Goal: Communication & Community: Participate in discussion

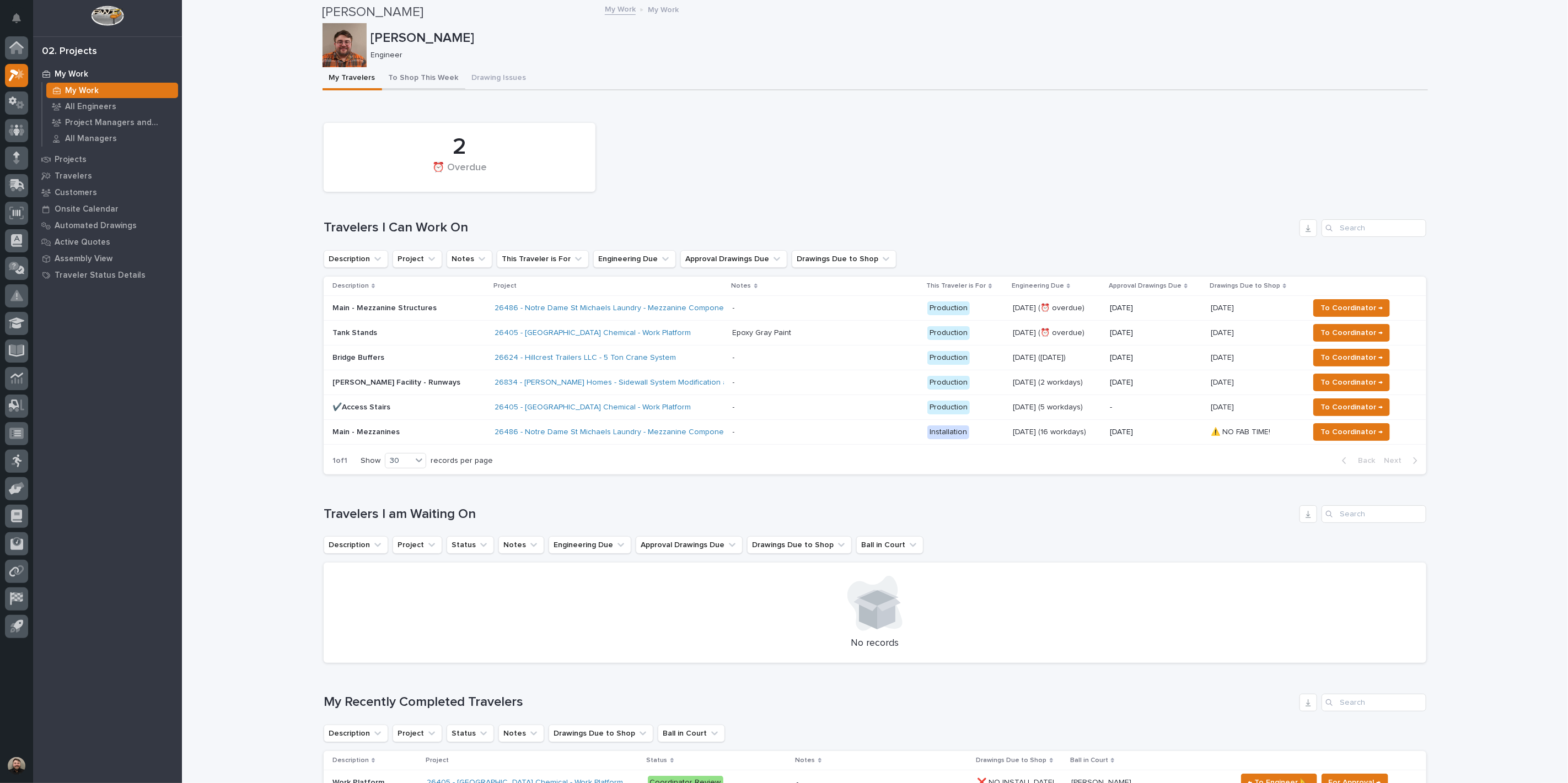
click at [413, 79] on button "To Shop This Week" at bounding box center [424, 79] width 83 height 23
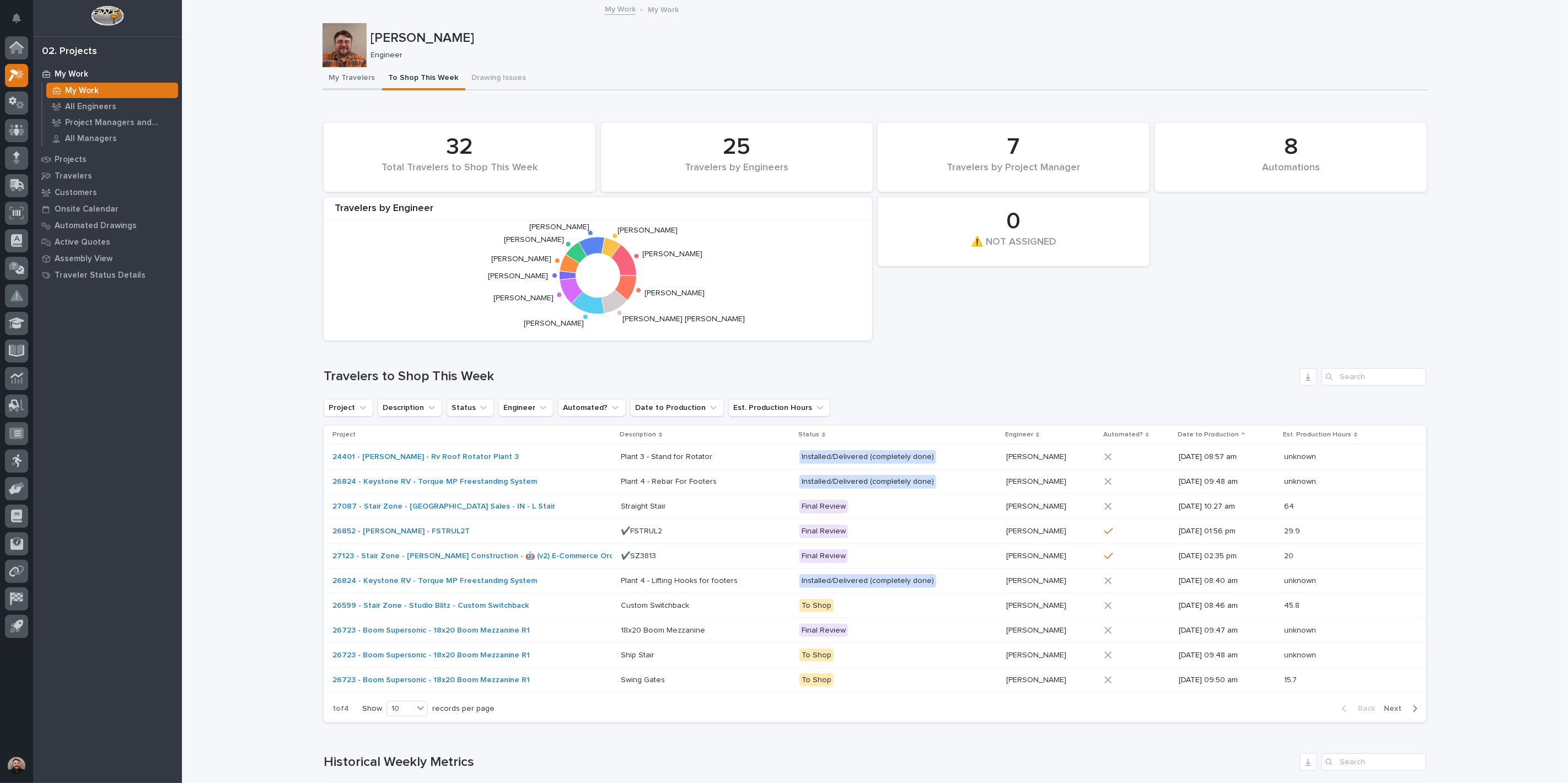
click at [327, 85] on button "My Travelers" at bounding box center [352, 79] width 60 height 23
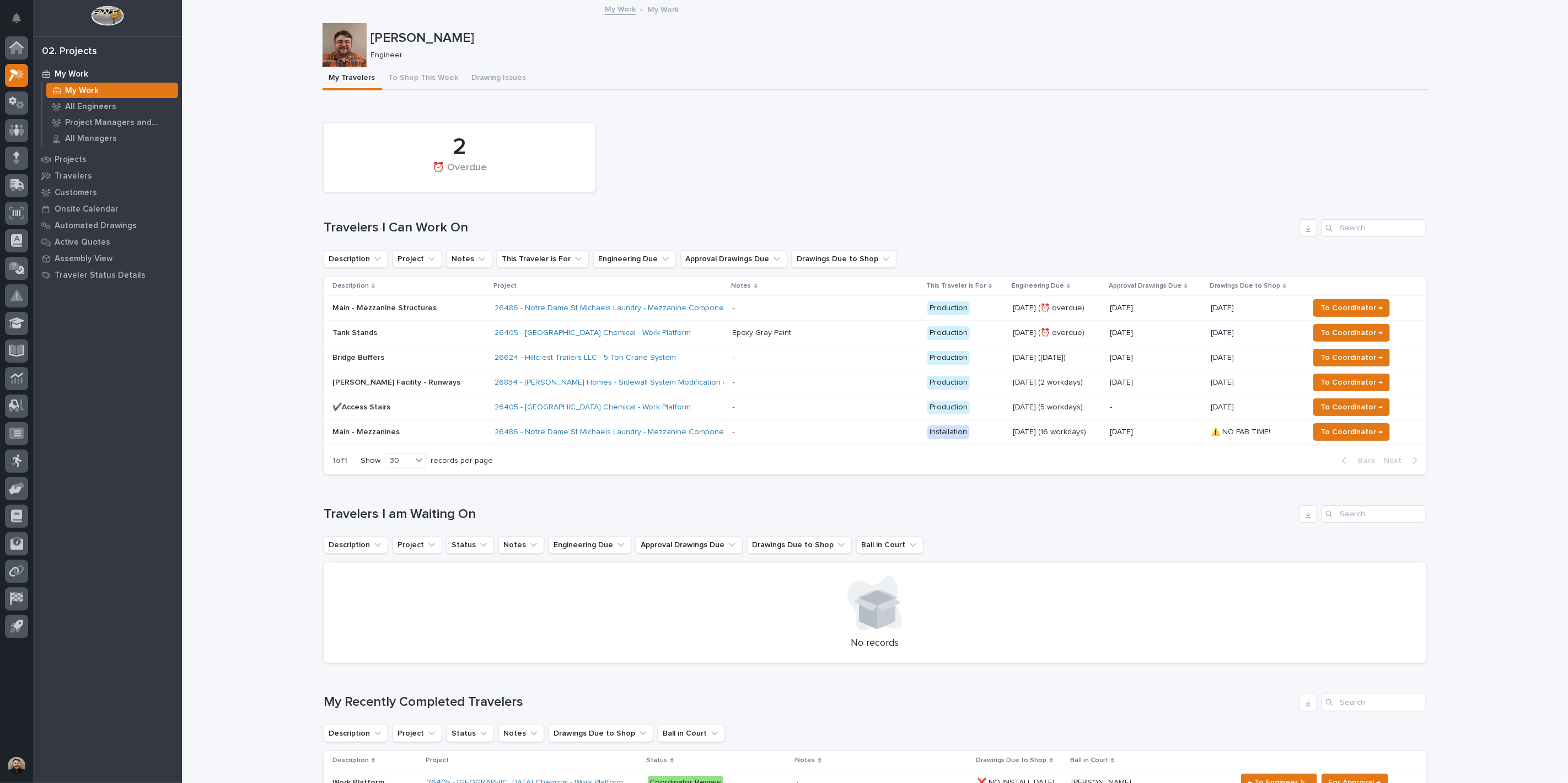
click at [1153, 514] on h1 "Travelers I am Waiting On" at bounding box center [810, 514] width 971 height 16
click at [412, 74] on button "To Shop This Week" at bounding box center [424, 79] width 83 height 23
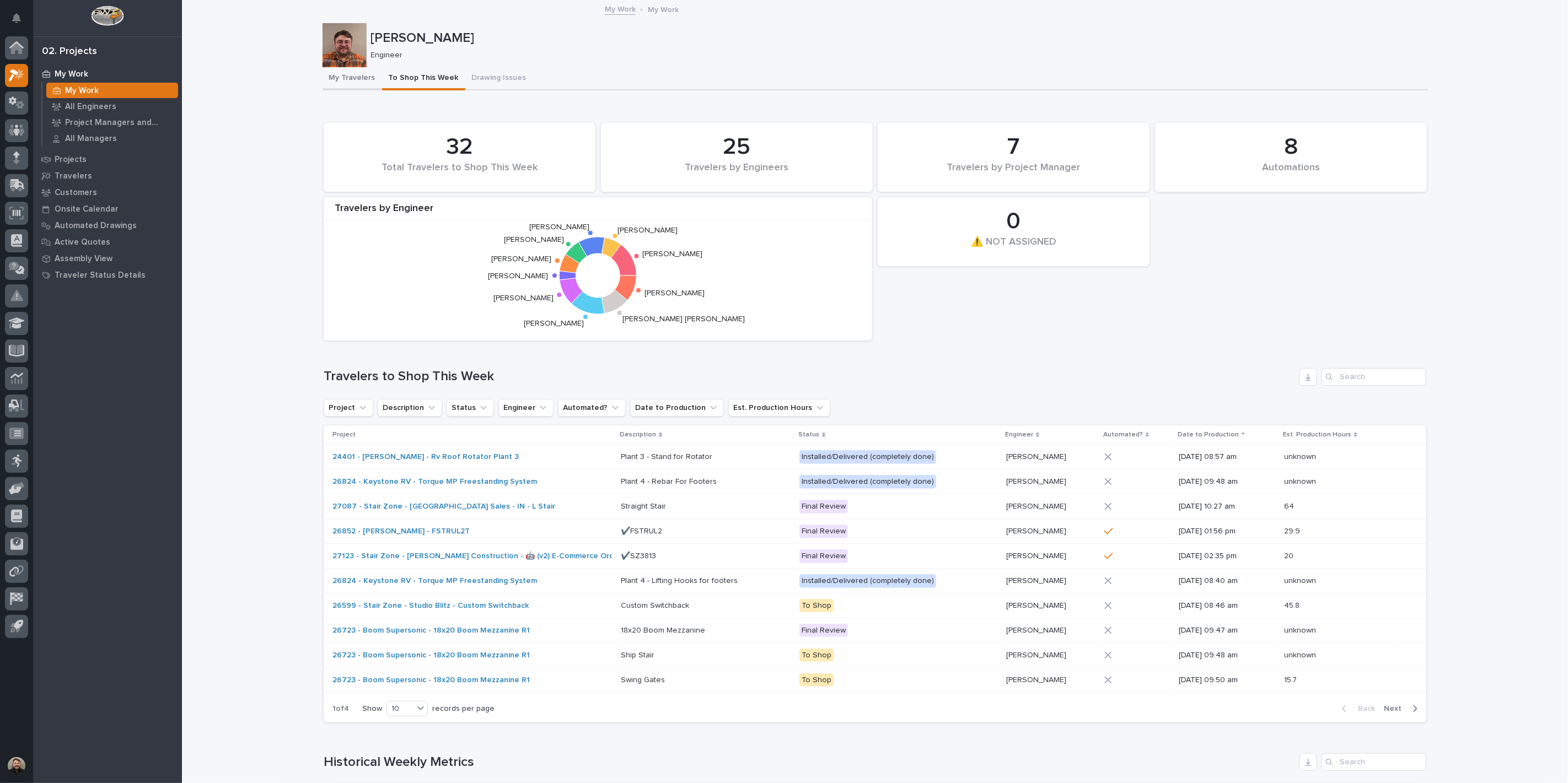
click at [332, 80] on button "My Travelers" at bounding box center [352, 79] width 60 height 23
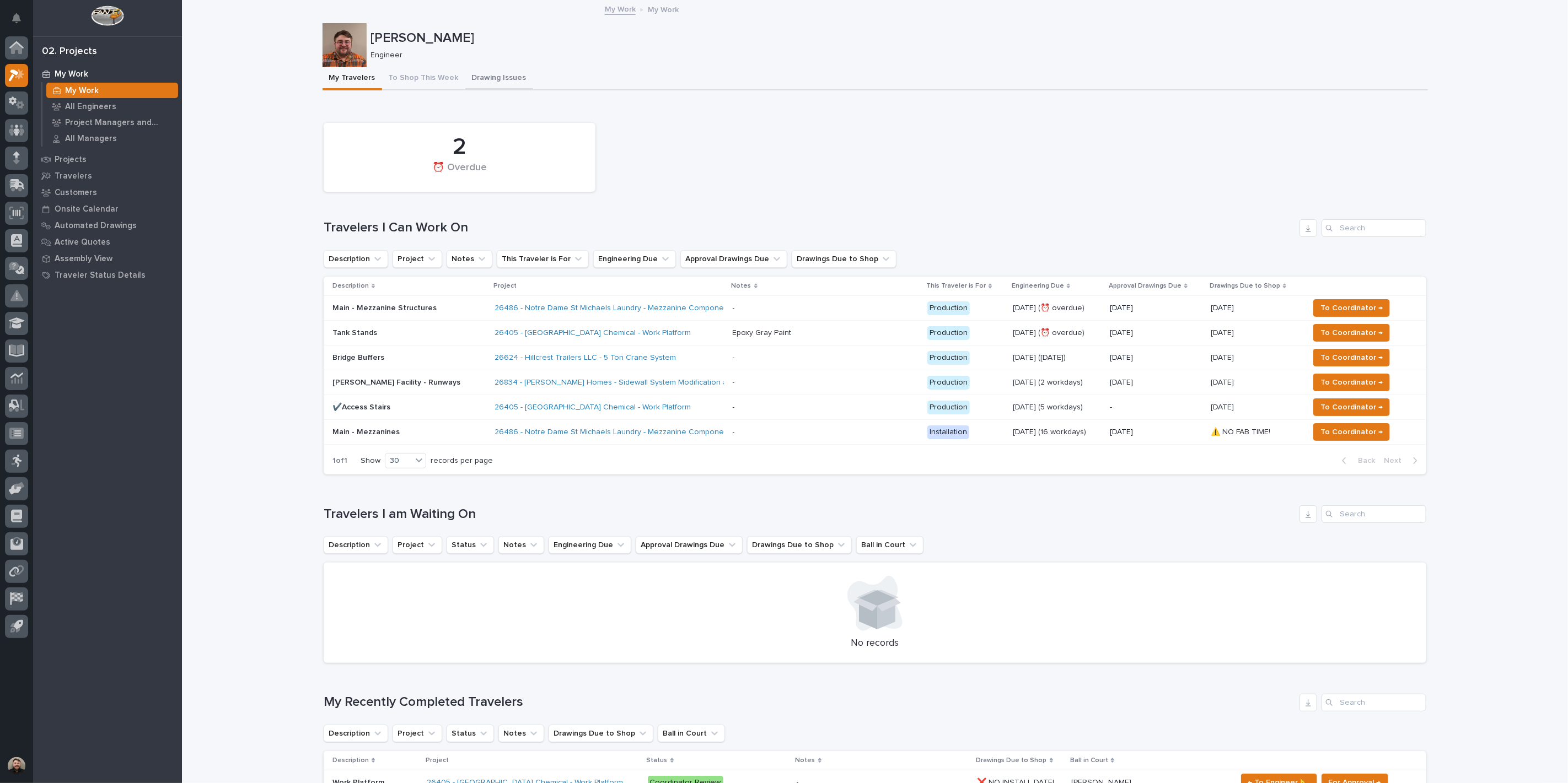
click at [426, 74] on button "To Shop This Week" at bounding box center [424, 79] width 83 height 23
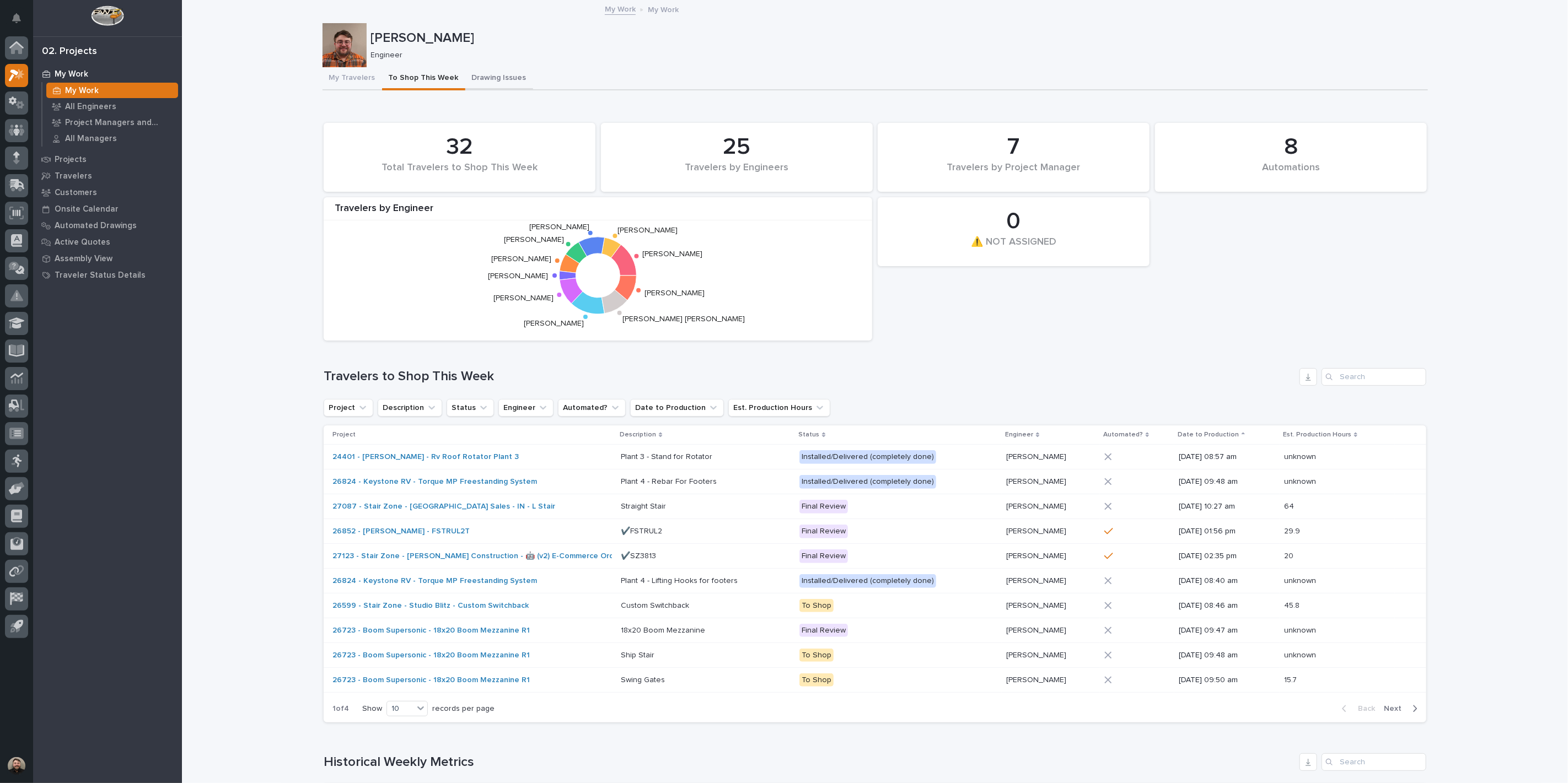
click at [477, 78] on button "Drawing Issues" at bounding box center [499, 79] width 68 height 23
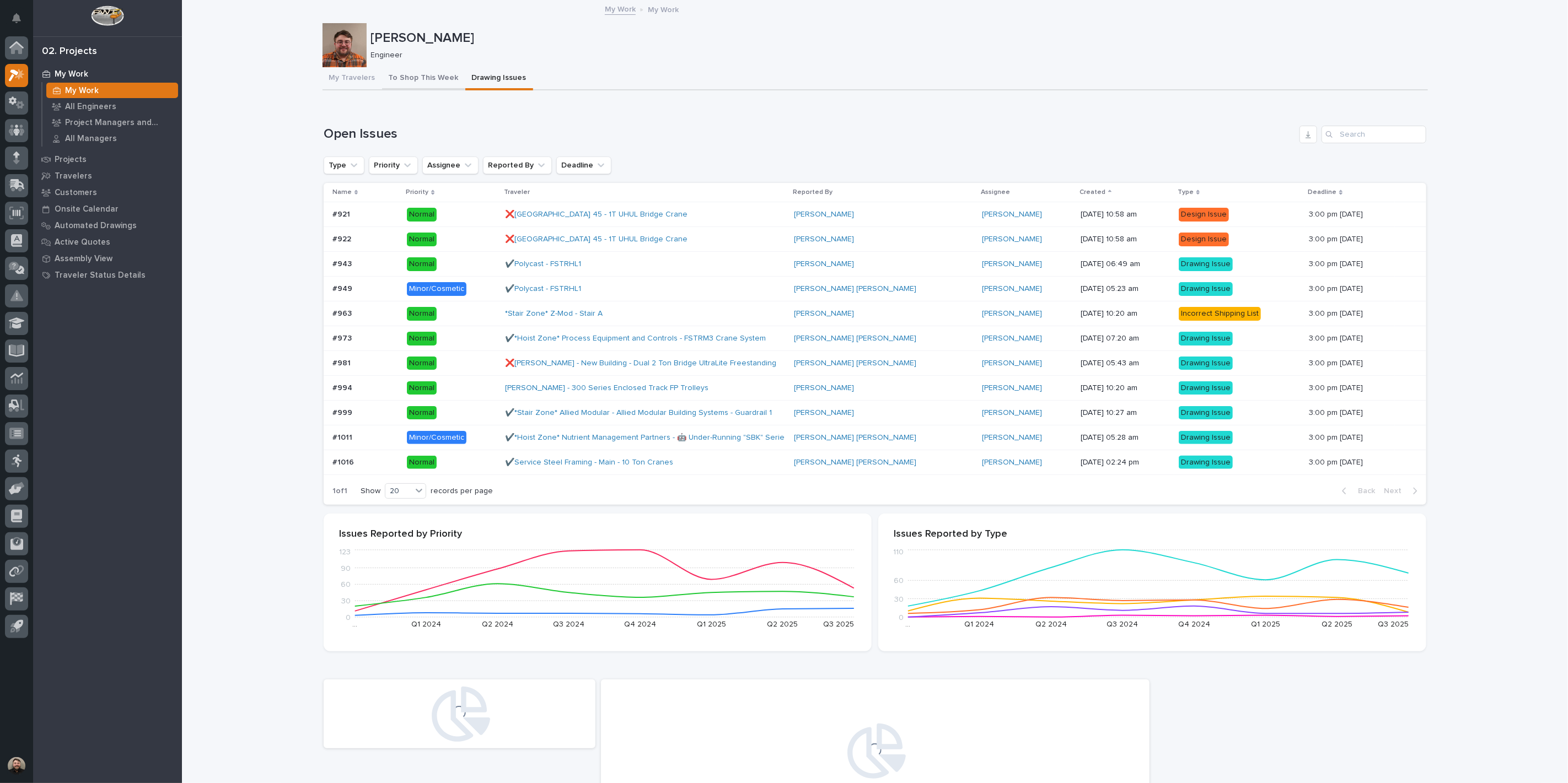
click at [415, 74] on button "To Shop This Week" at bounding box center [424, 79] width 83 height 23
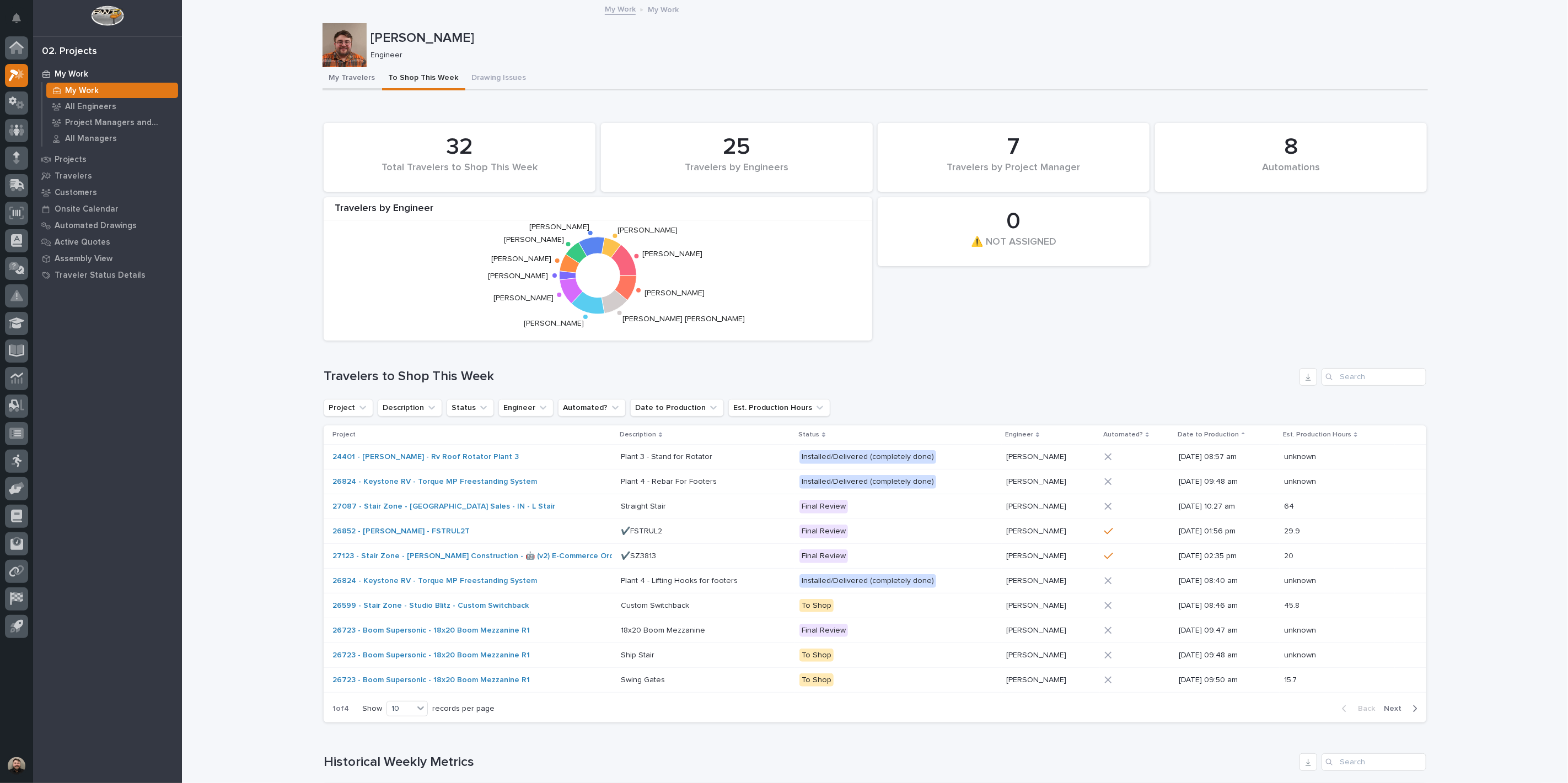
click at [339, 79] on button "My Travelers" at bounding box center [352, 79] width 60 height 23
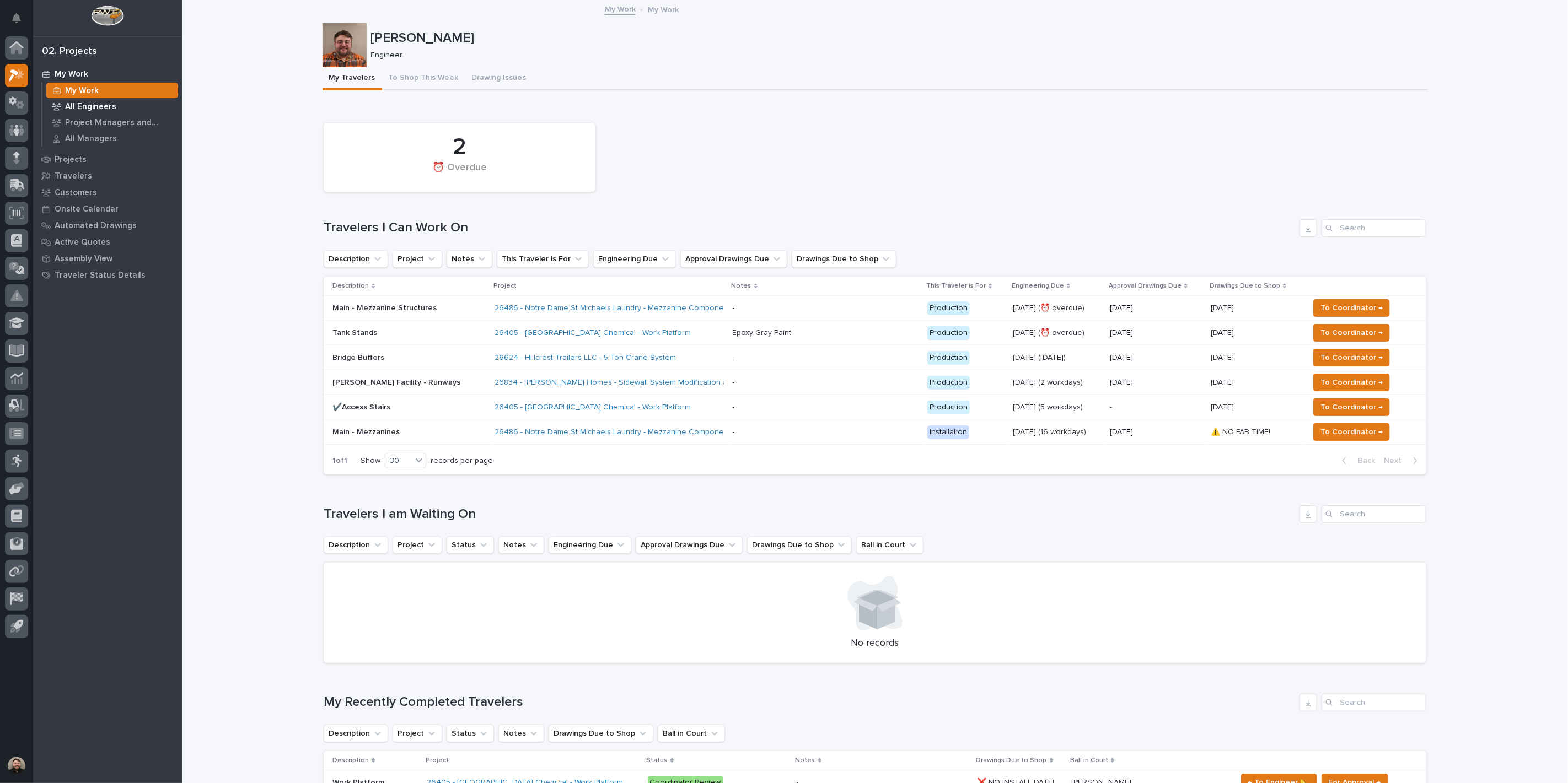
click at [79, 102] on p "All Engineers" at bounding box center [91, 107] width 51 height 10
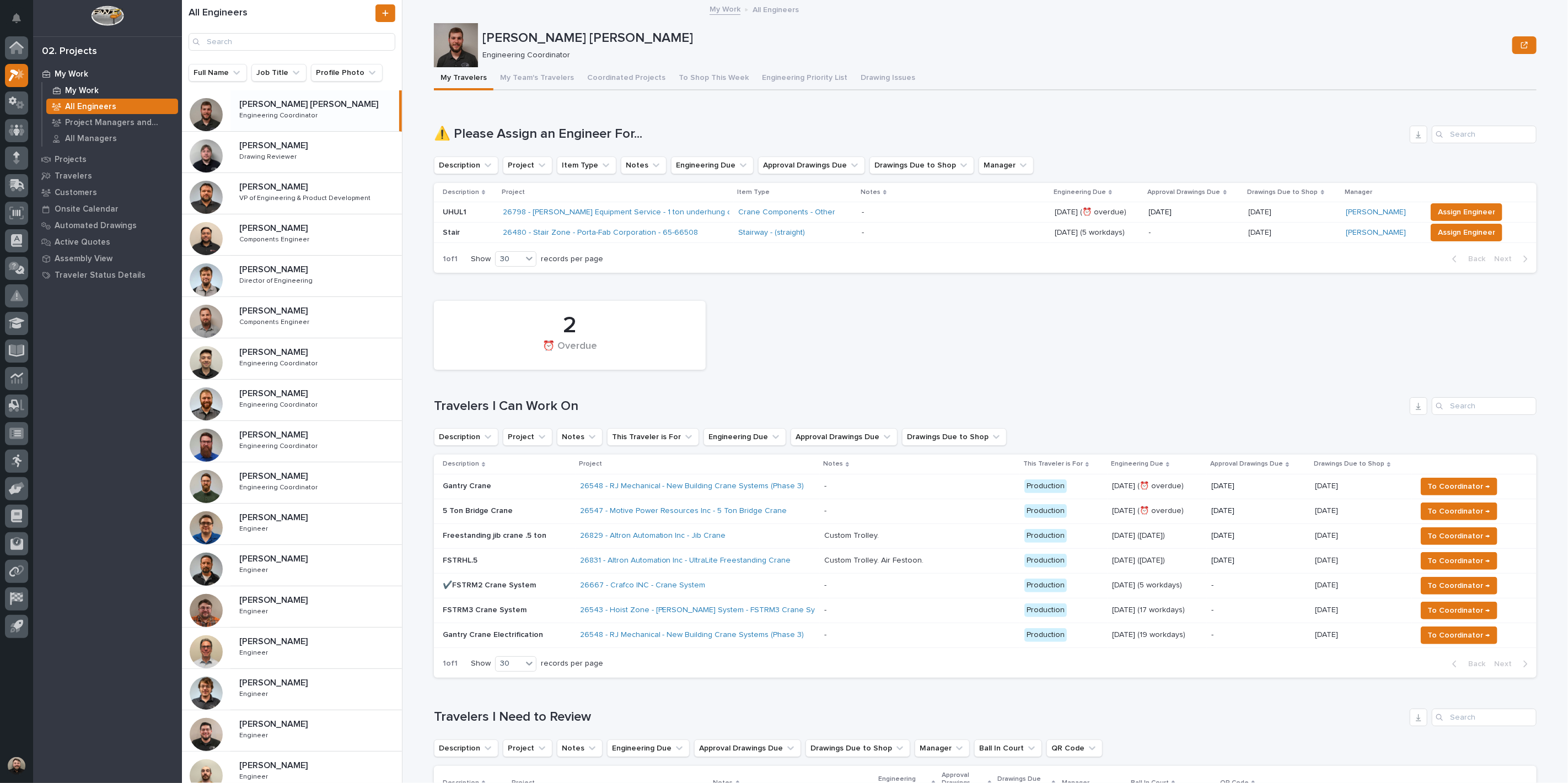
click at [80, 89] on p "My Work" at bounding box center [82, 91] width 33 height 10
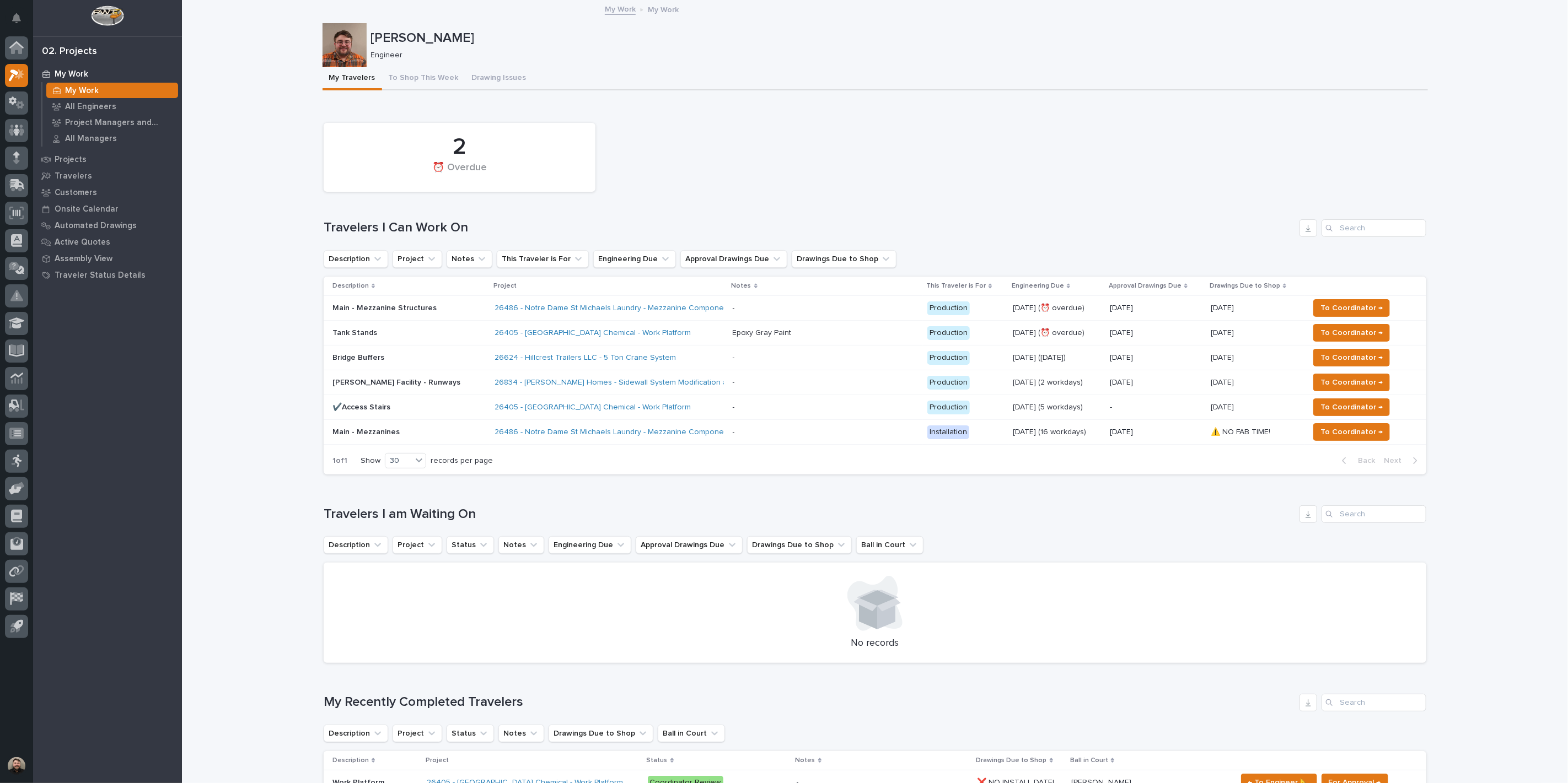
click at [409, 387] on div "[PERSON_NAME] Facility - Runways" at bounding box center [409, 383] width 153 height 18
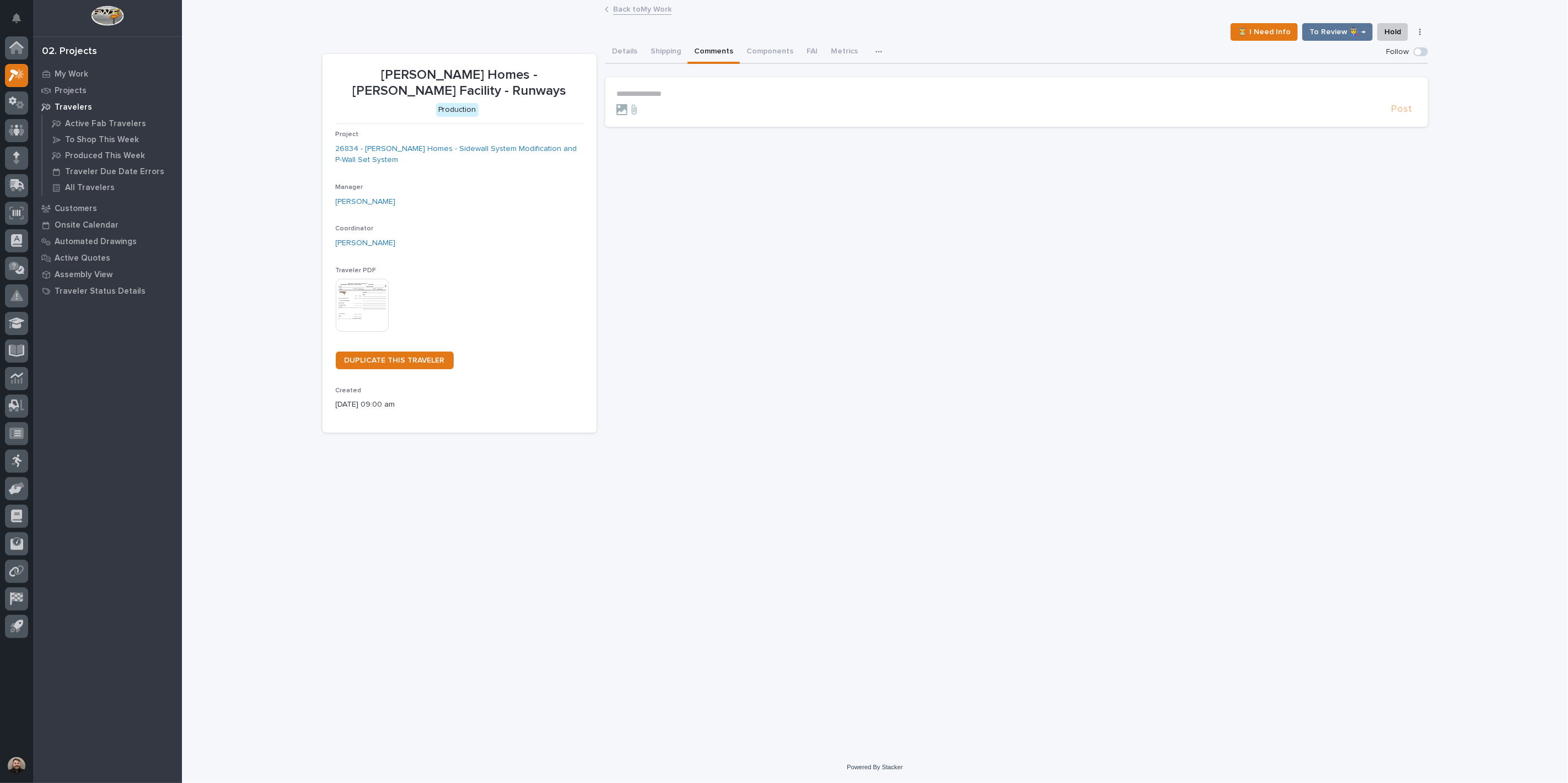
click at [699, 50] on button "Comments" at bounding box center [713, 52] width 52 height 23
click at [696, 84] on section "**********" at bounding box center [1017, 102] width 822 height 50
click at [695, 91] on p "**********" at bounding box center [1017, 94] width 800 height 9
click at [674, 89] on p "**********" at bounding box center [1017, 94] width 800 height 9
click at [653, 108] on span "[PERSON_NAME]" at bounding box center [650, 109] width 61 height 8
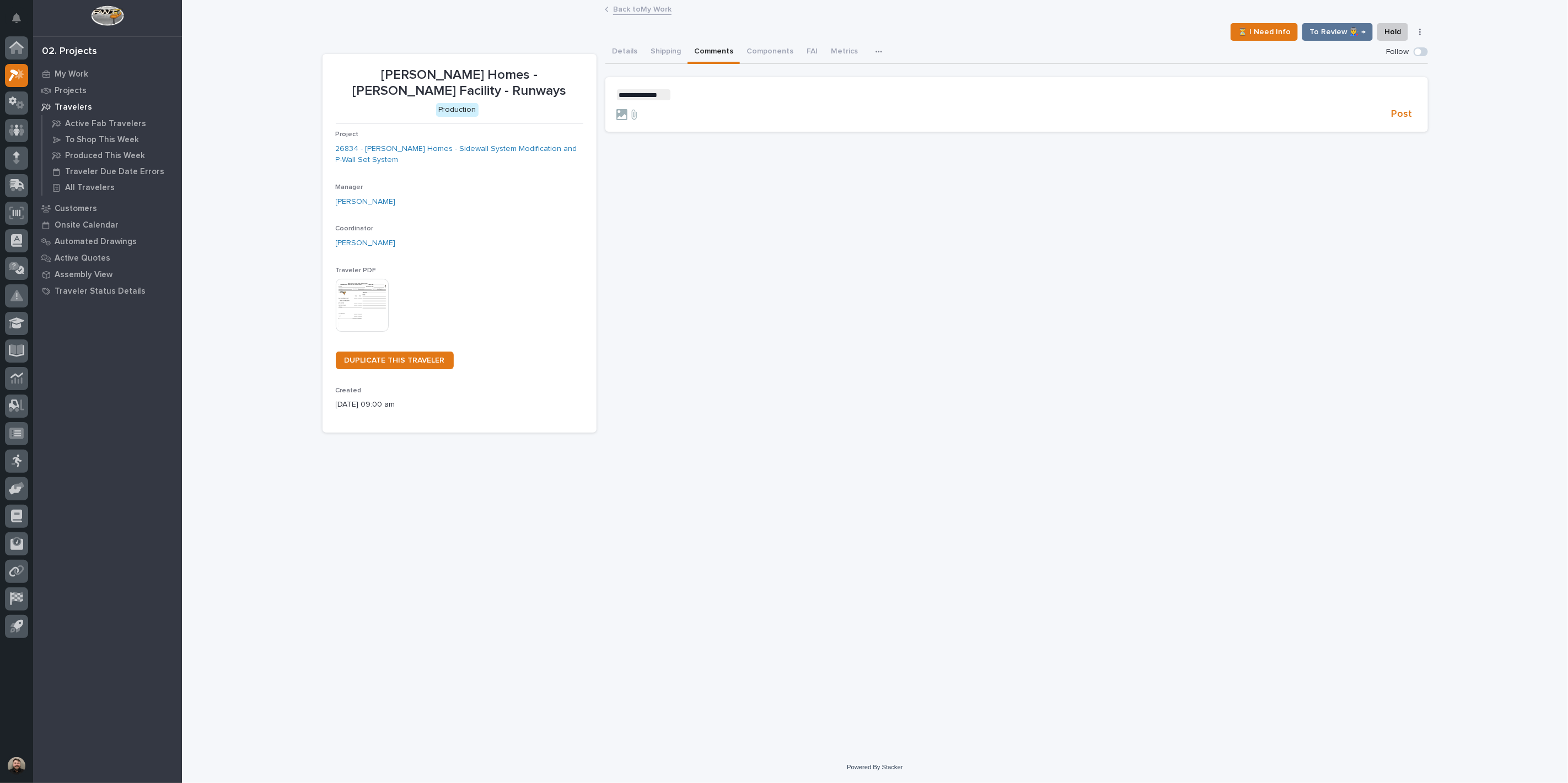
click at [695, 82] on section "**********" at bounding box center [1017, 105] width 822 height 55
click at [696, 92] on p "**********" at bounding box center [1017, 95] width 800 height 11
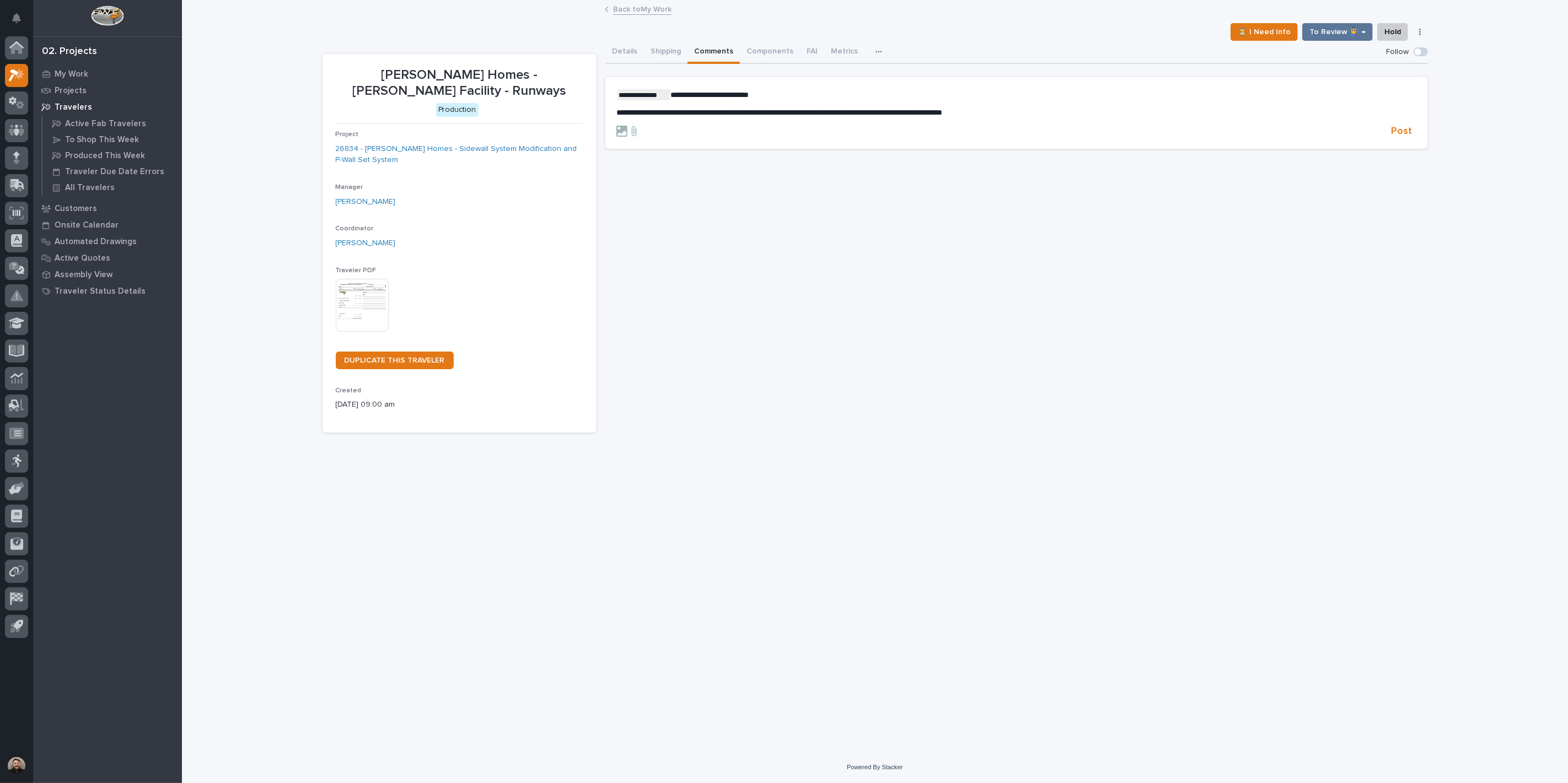
click at [858, 90] on p "**********" at bounding box center [1017, 95] width 800 height 11
click at [1407, 127] on span "Post" at bounding box center [1402, 131] width 21 height 13
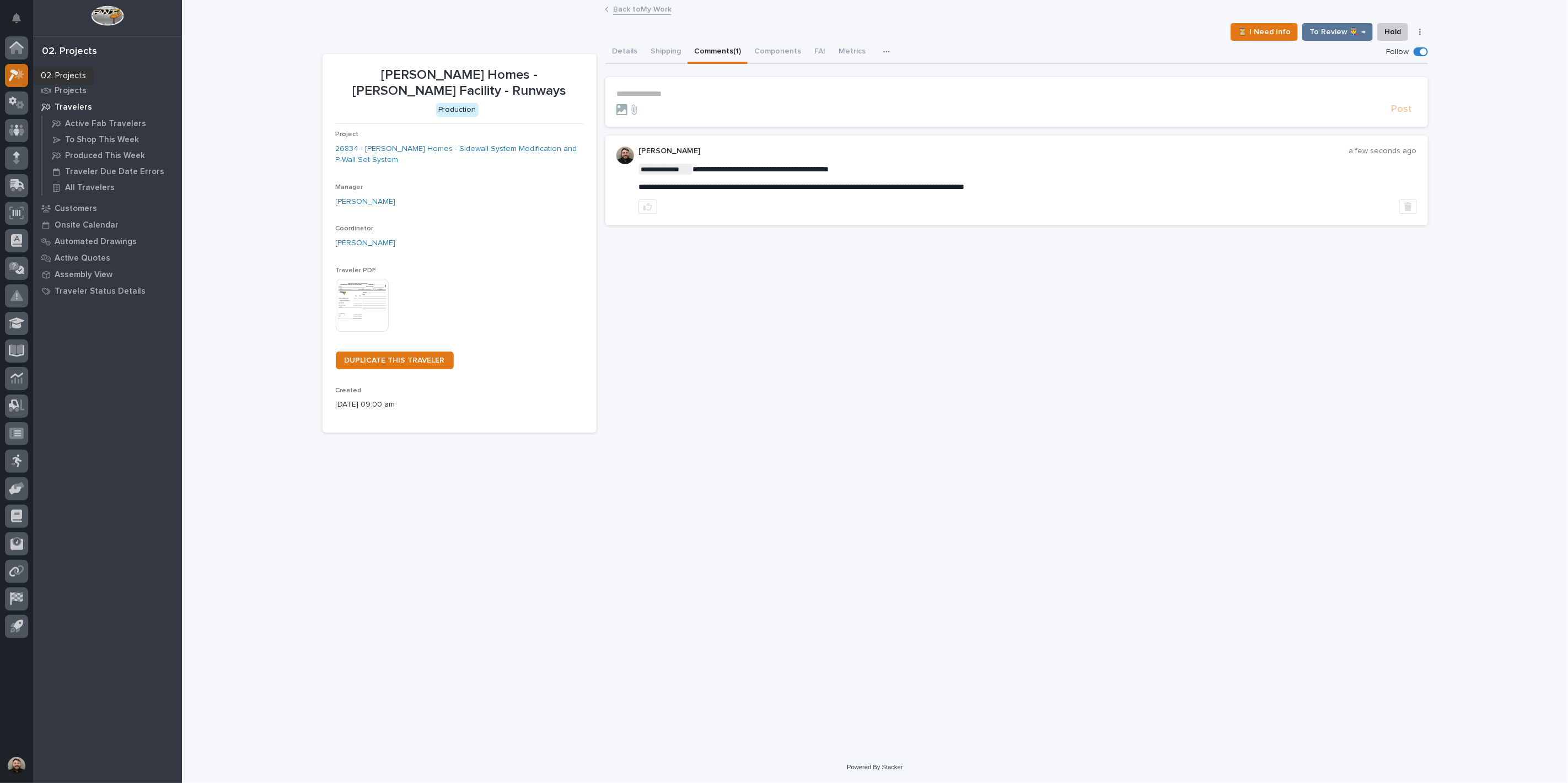
click at [9, 77] on icon at bounding box center [16, 75] width 16 height 13
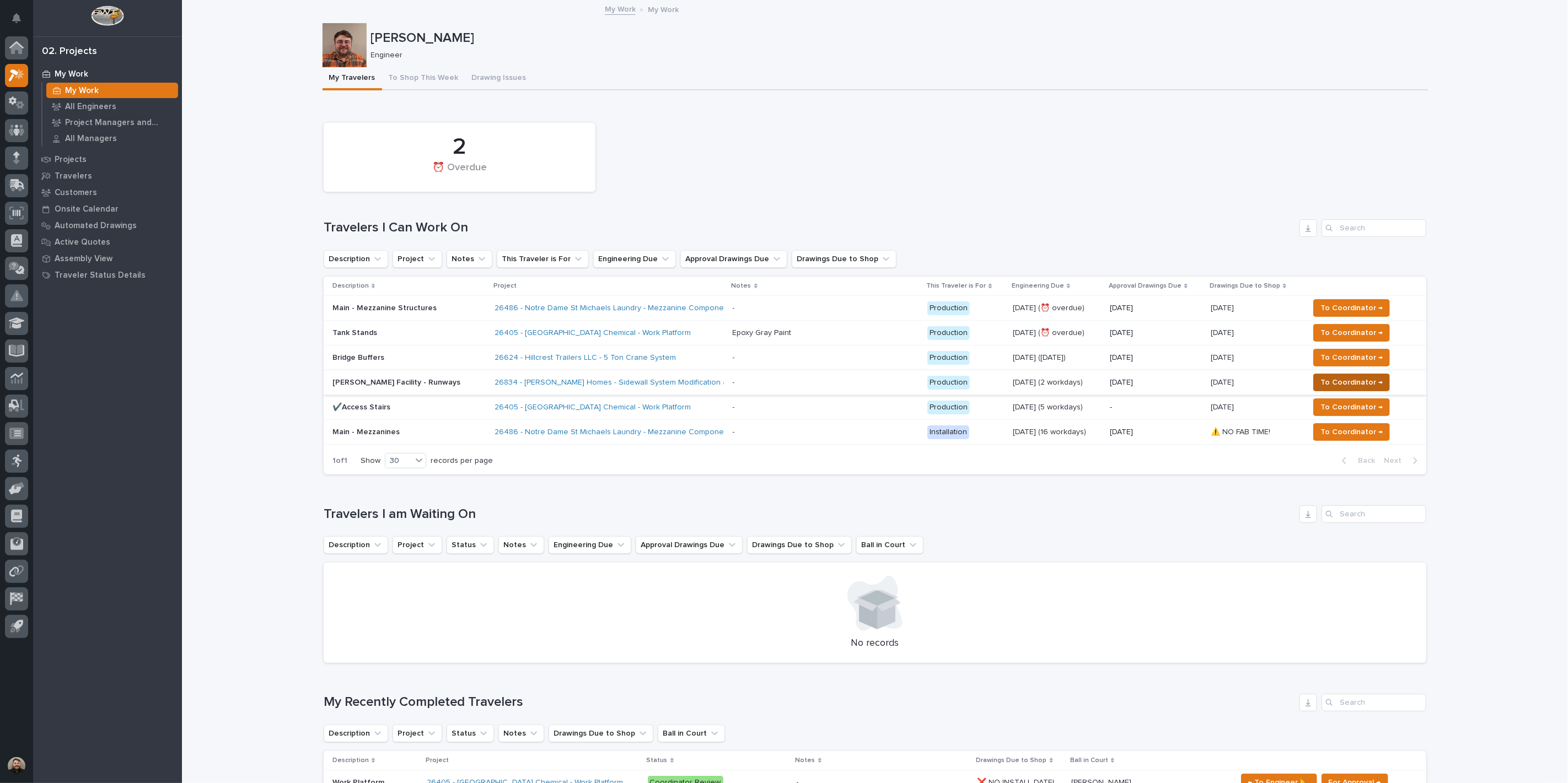
click at [1325, 377] on span "To Coordinator →" at bounding box center [1351, 383] width 62 height 13
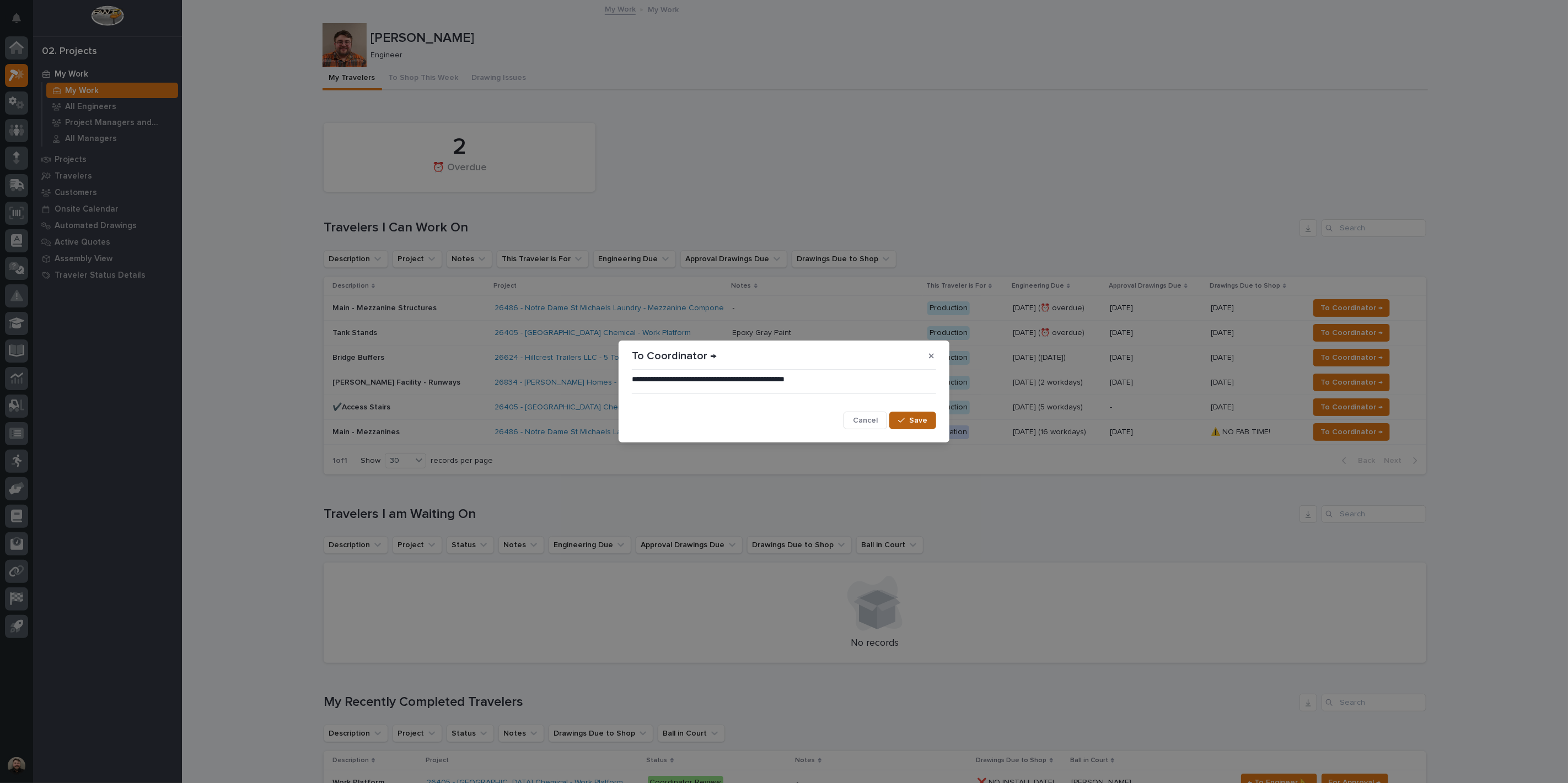
click at [922, 422] on span "Save" at bounding box center [919, 420] width 18 height 10
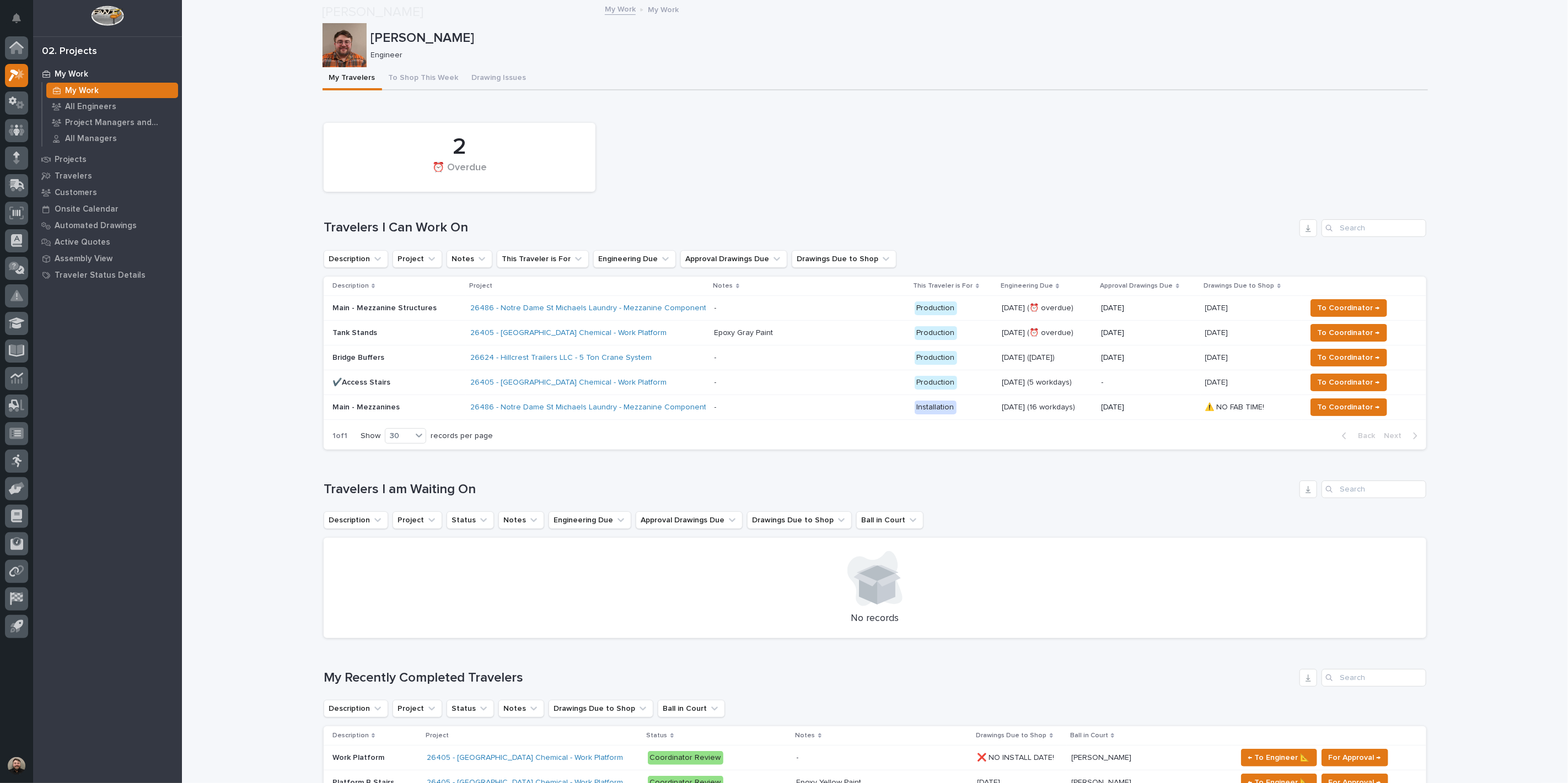
scroll to position [319, 0]
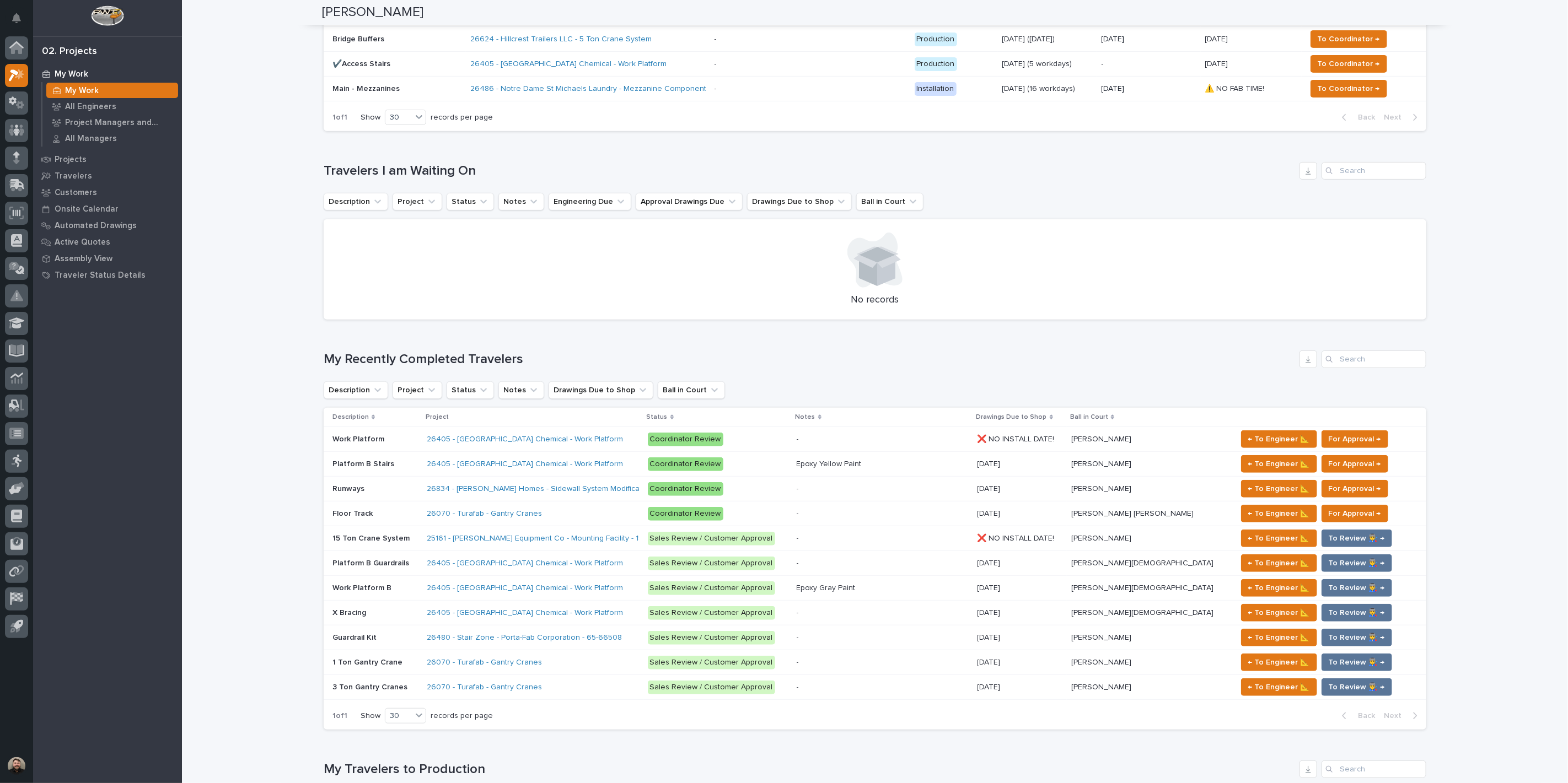
click at [396, 559] on p "Platform B Guardrails" at bounding box center [372, 562] width 79 height 12
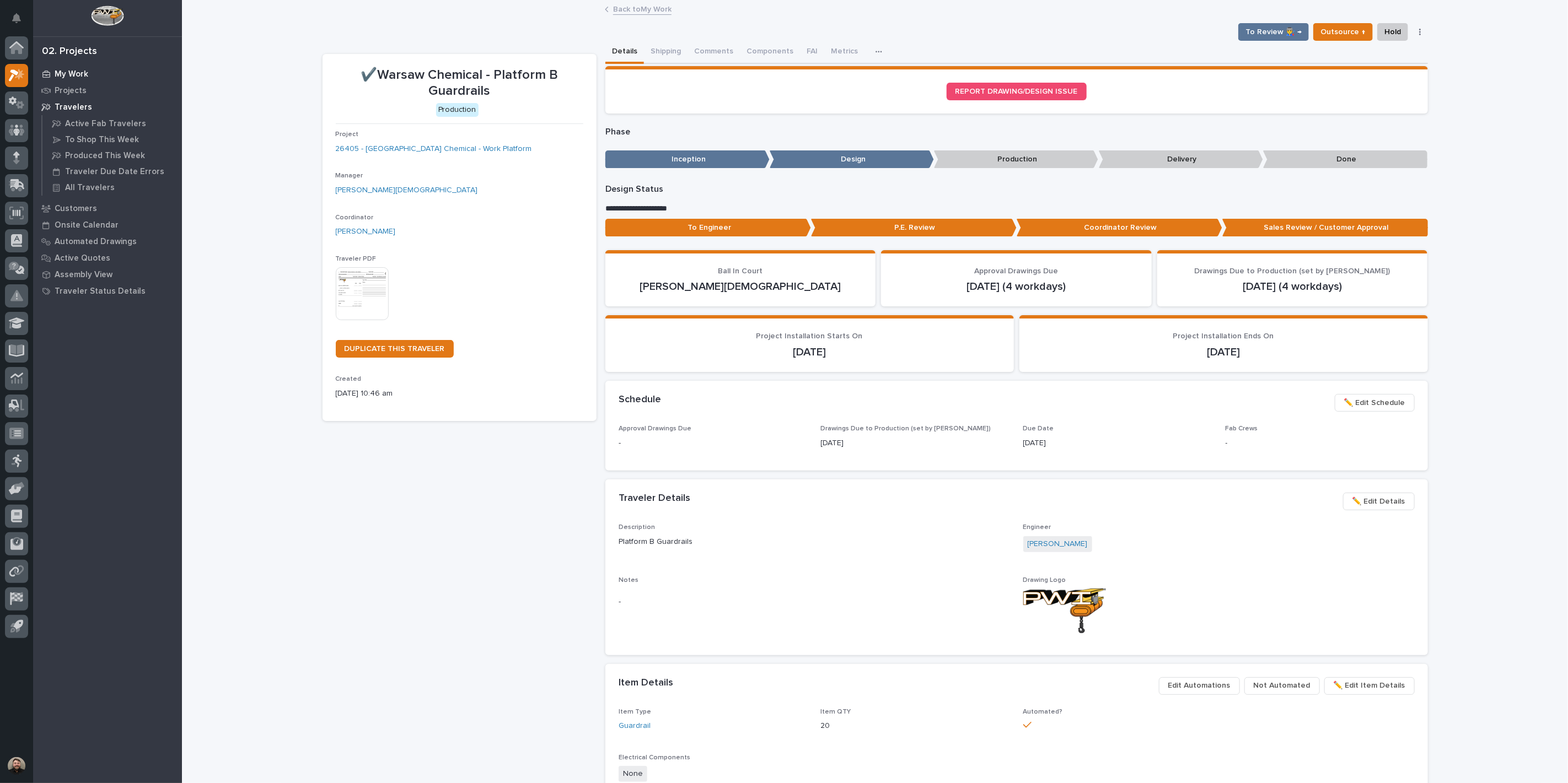
click at [83, 78] on p "My Work" at bounding box center [71, 74] width 33 height 10
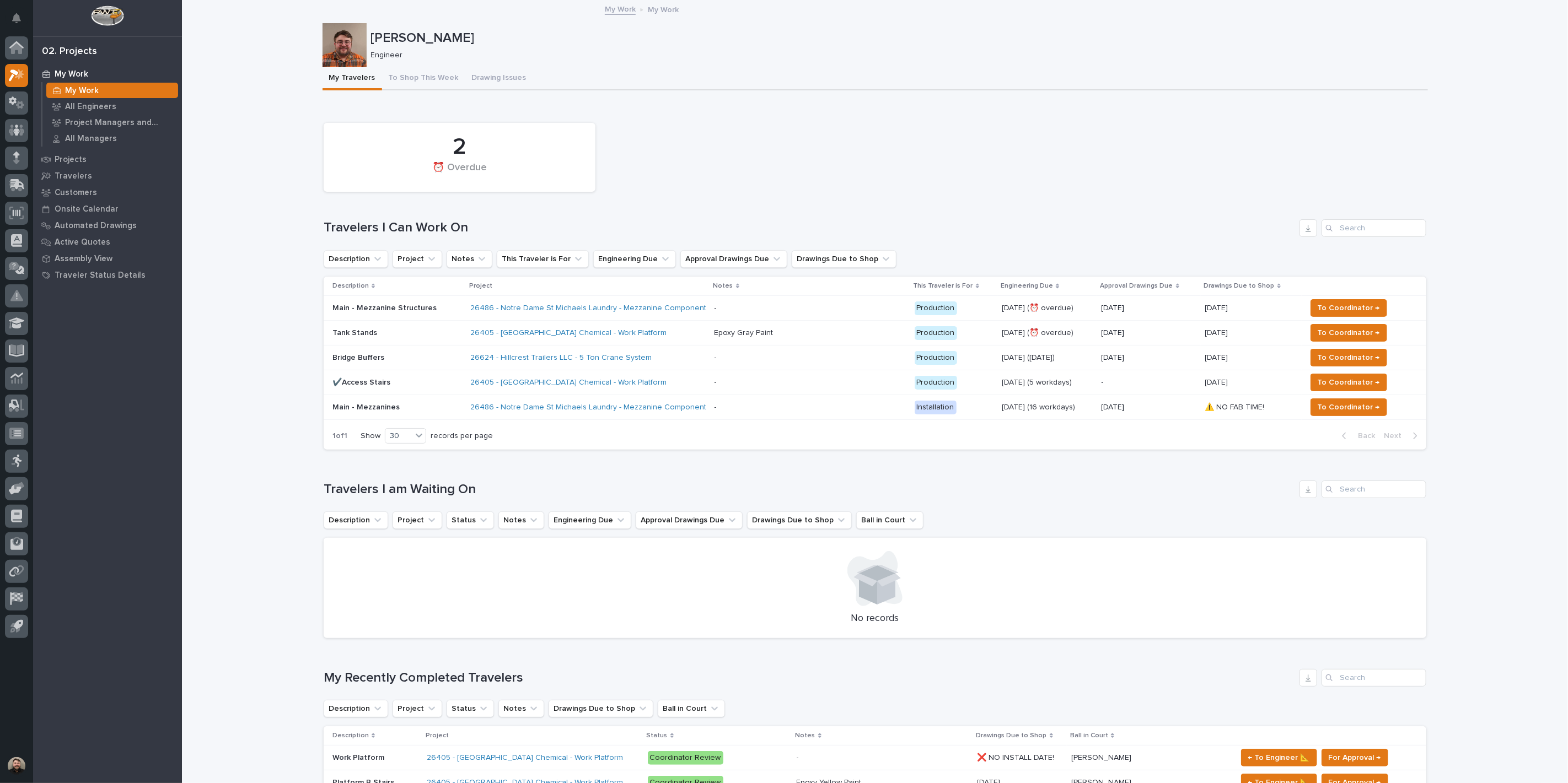
click at [431, 74] on button "To Shop This Week" at bounding box center [424, 79] width 83 height 23
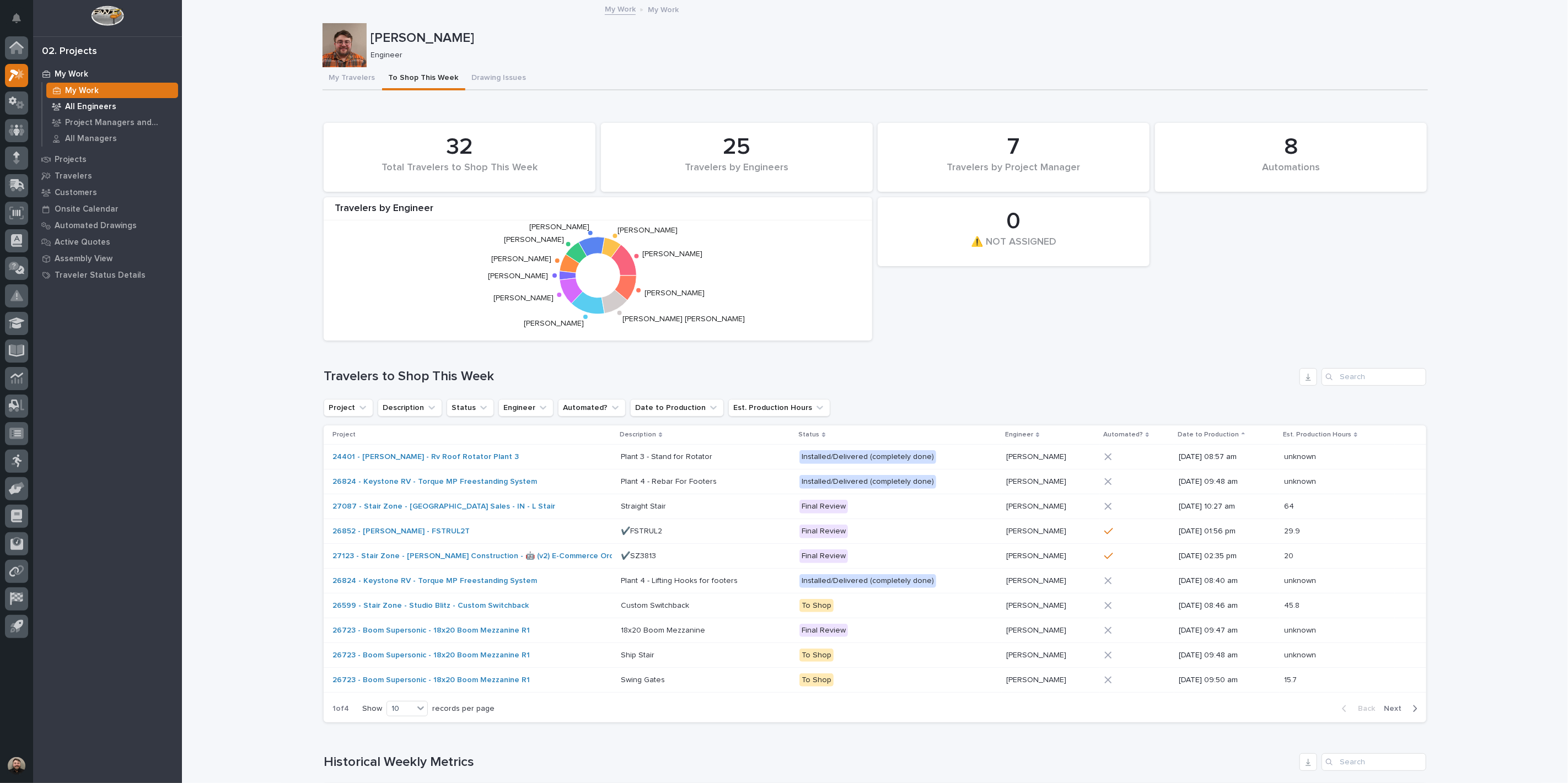
click at [88, 109] on p "All Engineers" at bounding box center [91, 107] width 51 height 10
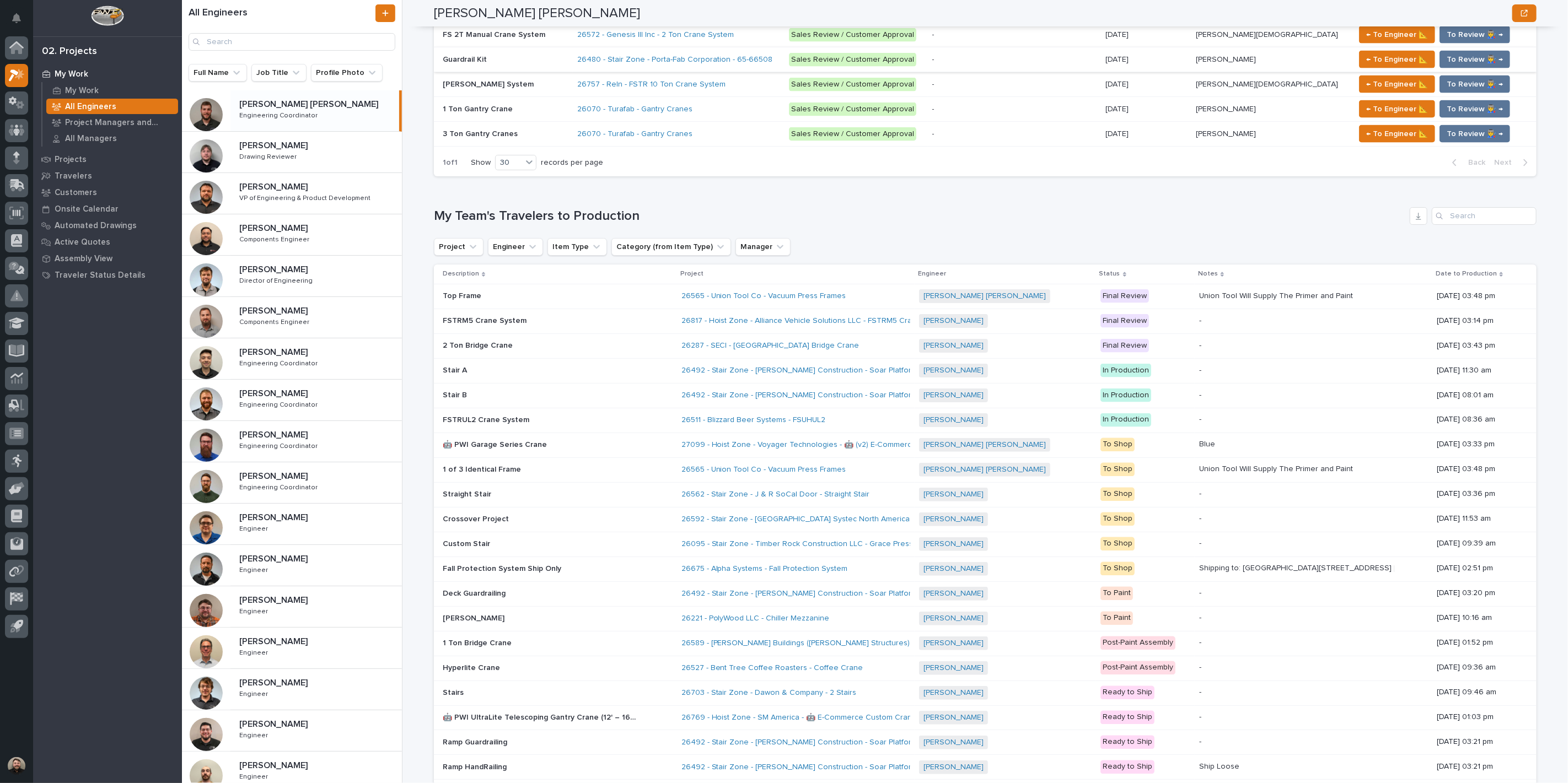
scroll to position [1480, 0]
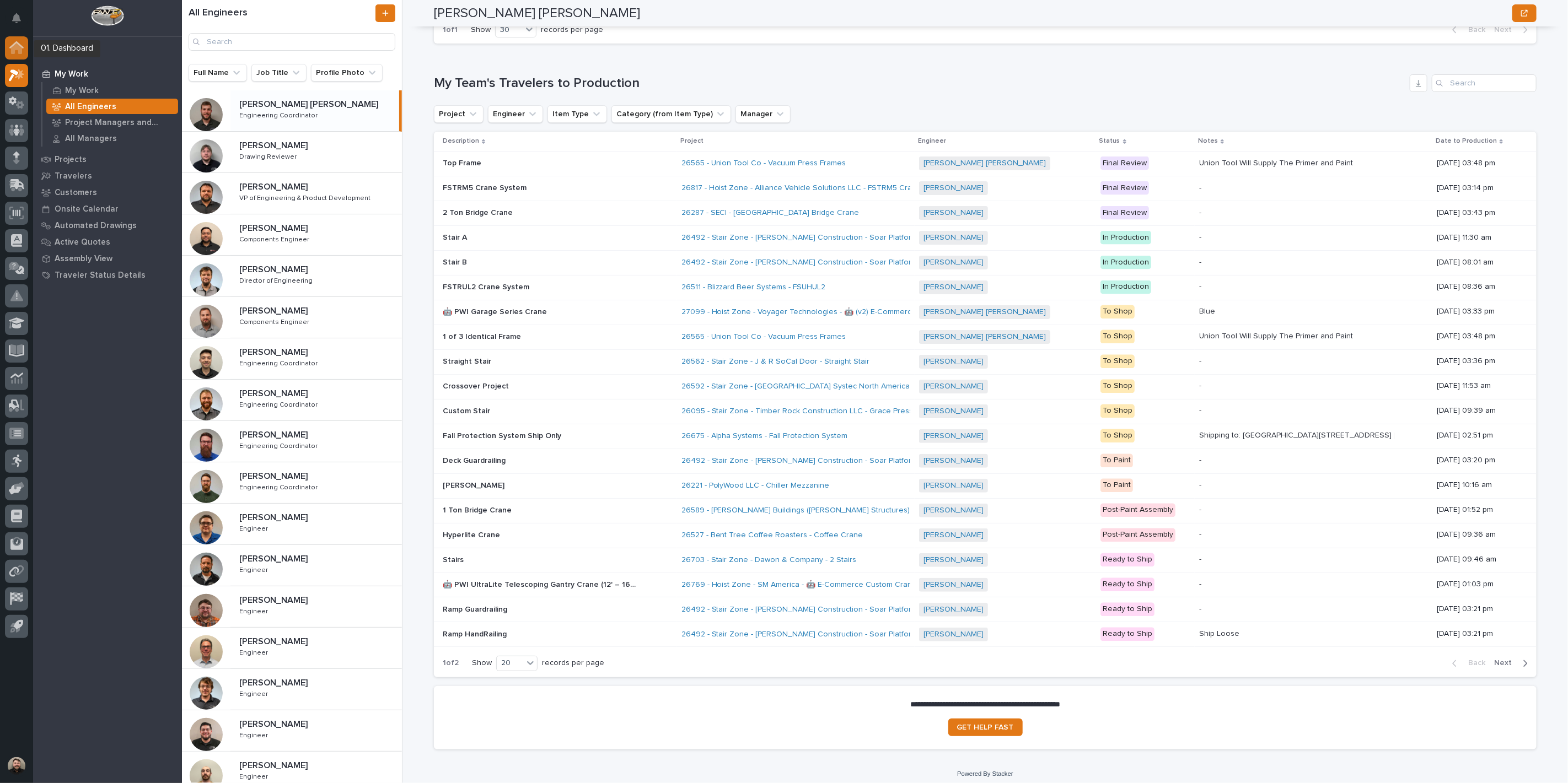
click at [11, 49] on icon at bounding box center [16, 49] width 11 height 11
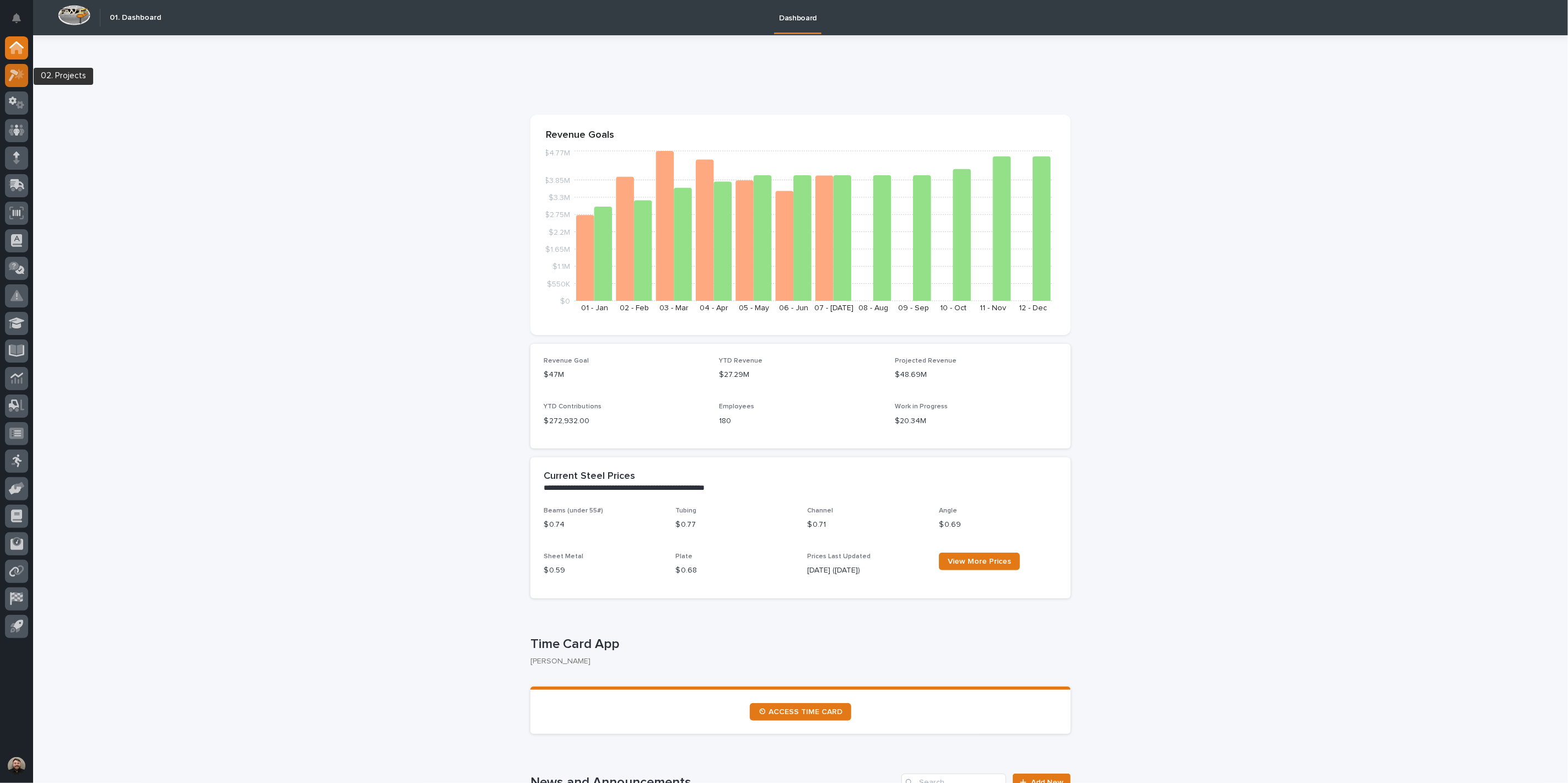
click at [17, 79] on icon at bounding box center [16, 75] width 16 height 13
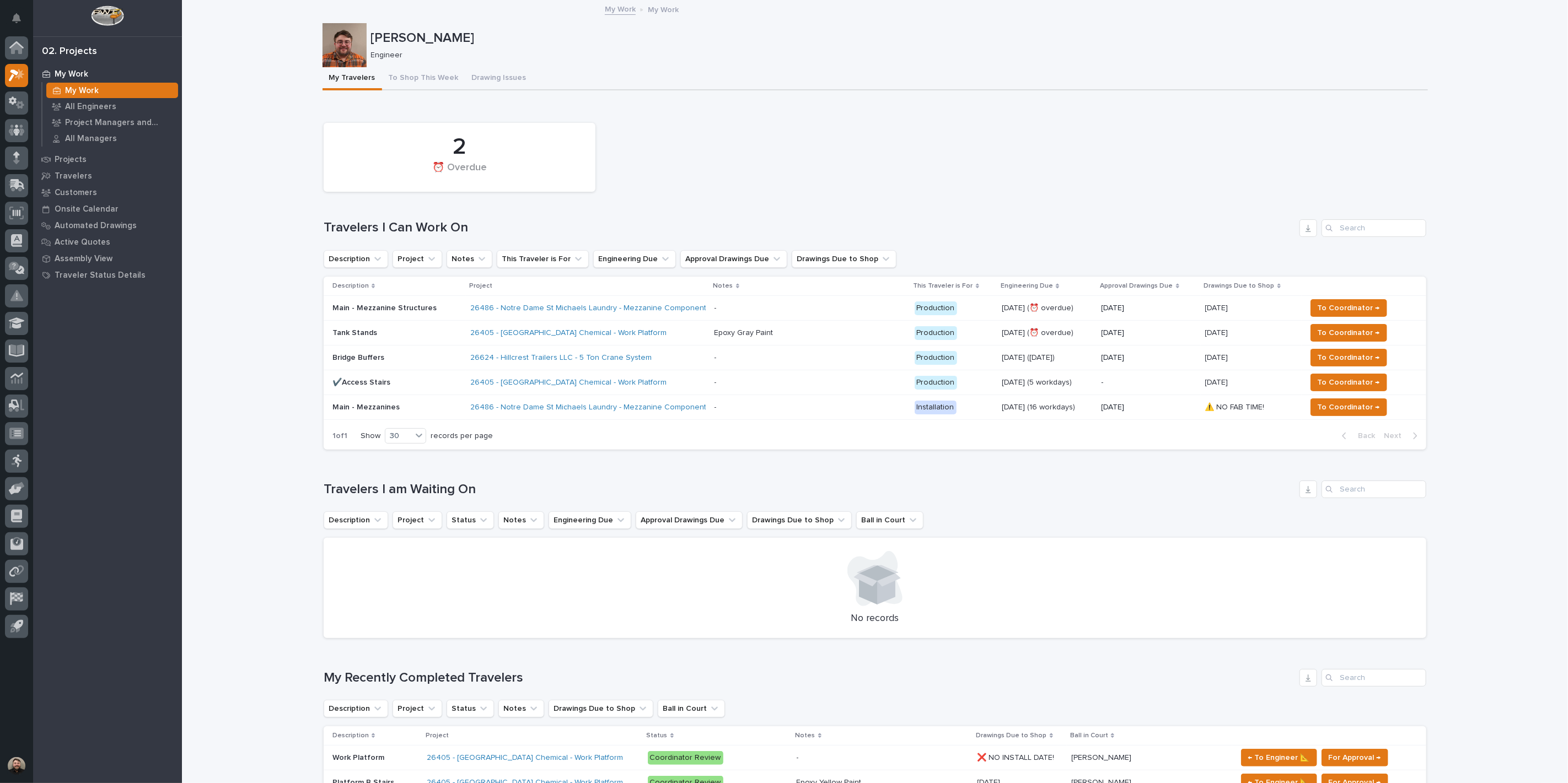
click at [487, 212] on div "2 ⏰ Overdue Travelers I Can Work On Description Project Notes This Traveler is …" at bounding box center [875, 284] width 1103 height 333
click at [415, 73] on button "To Shop This Week" at bounding box center [424, 79] width 83 height 23
